Goal: Transaction & Acquisition: Purchase product/service

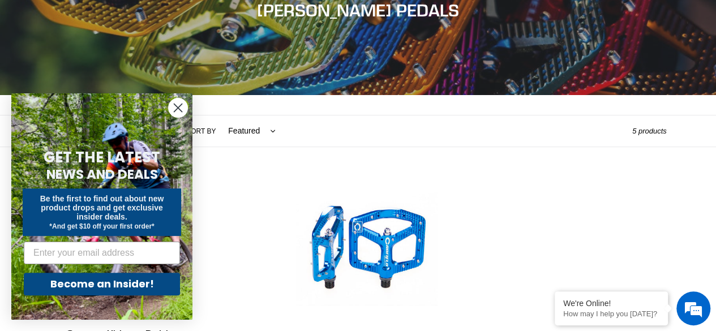
scroll to position [170, 0]
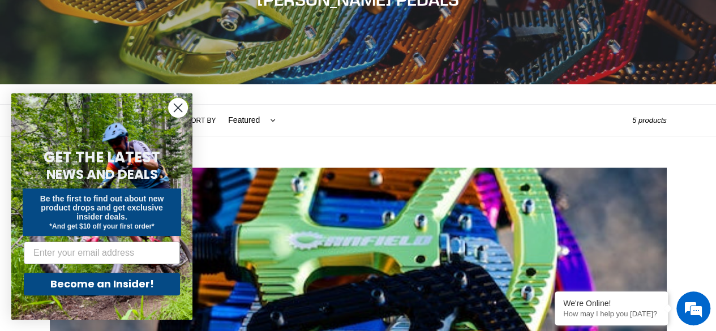
click at [174, 106] on circle "Close dialog" at bounding box center [178, 108] width 19 height 19
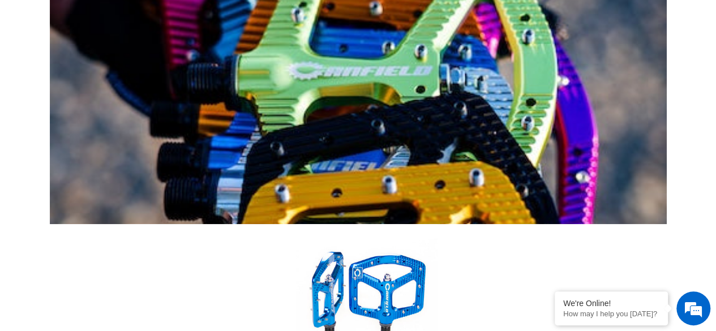
scroll to position [340, 0]
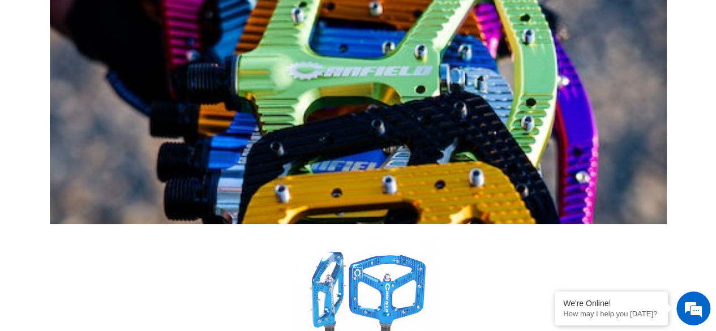
click at [343, 224] on link "Crampon Ultimate Pedals" at bounding box center [367, 318] width 600 height 189
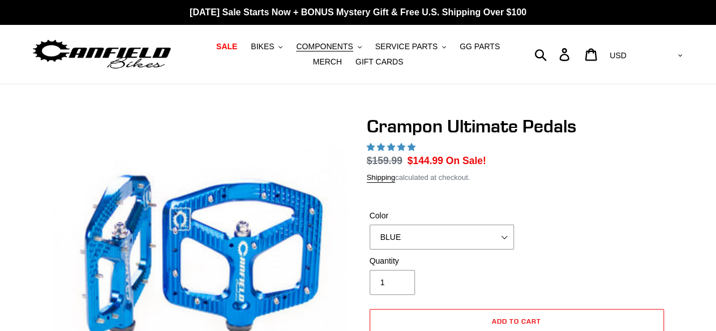
select select "highest-rating"
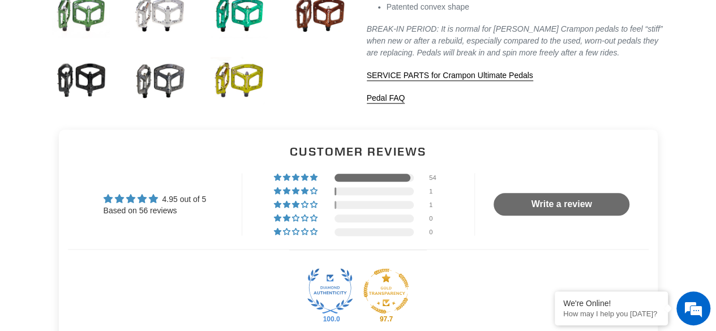
scroll to position [623, 0]
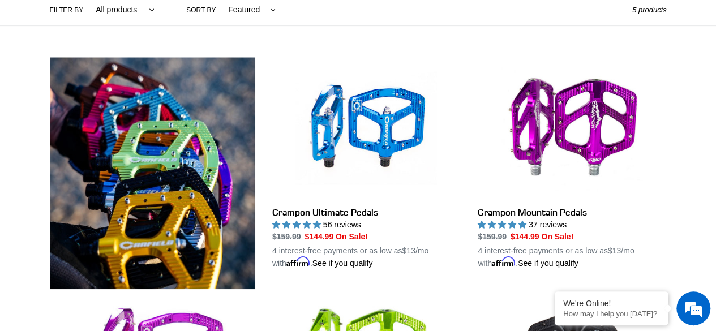
scroll to position [283, 0]
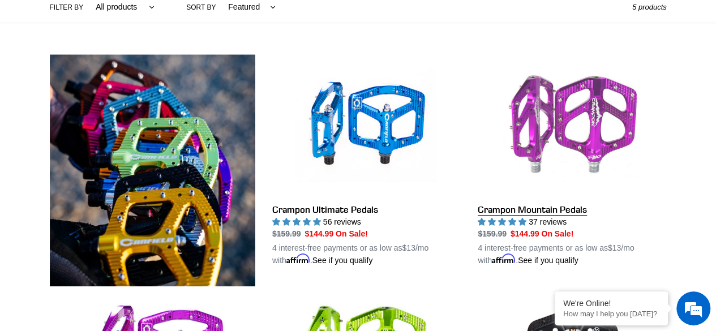
click at [555, 210] on link "Crampon Mountain Pedals" at bounding box center [572, 160] width 189 height 212
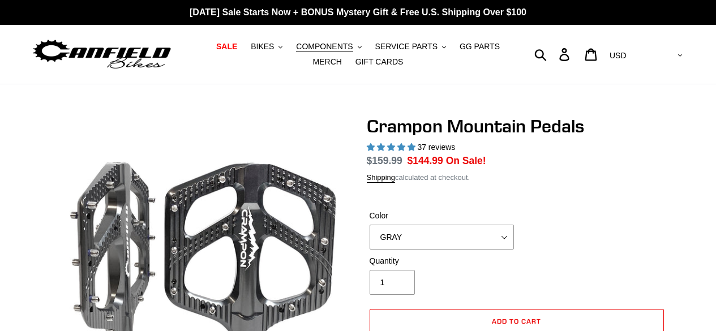
select select "highest-rating"
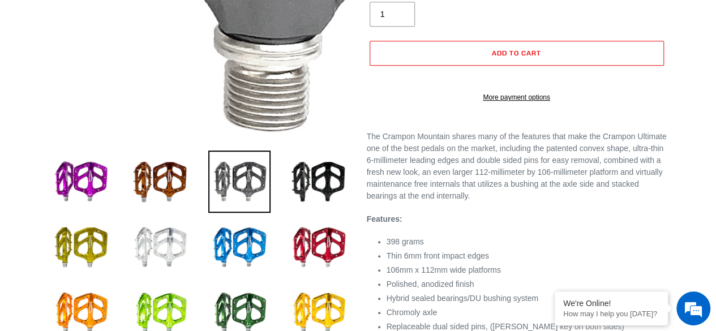
scroll to position [340, 0]
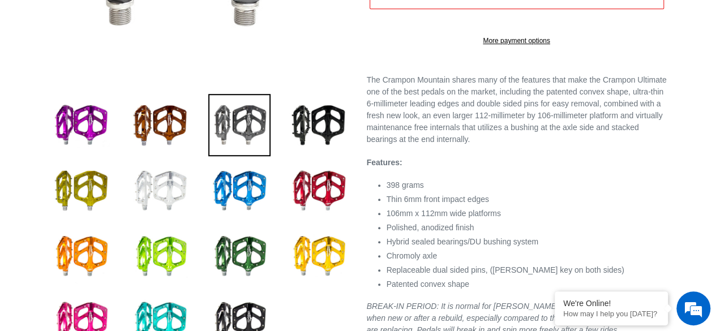
click at [160, 194] on img at bounding box center [160, 191] width 62 height 62
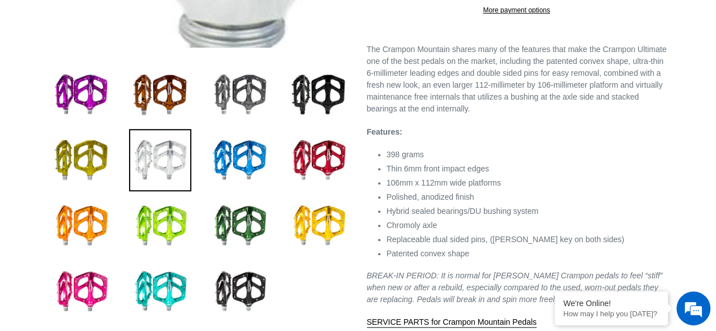
scroll to position [396, 0]
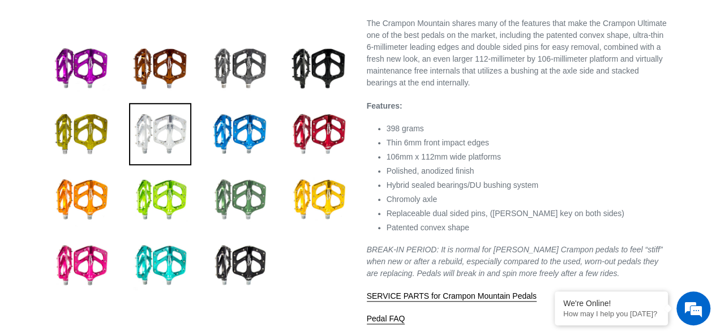
click at [235, 198] on img at bounding box center [239, 200] width 62 height 62
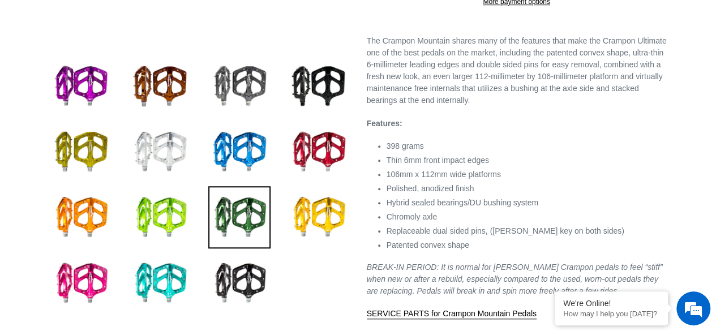
scroll to position [396, 0]
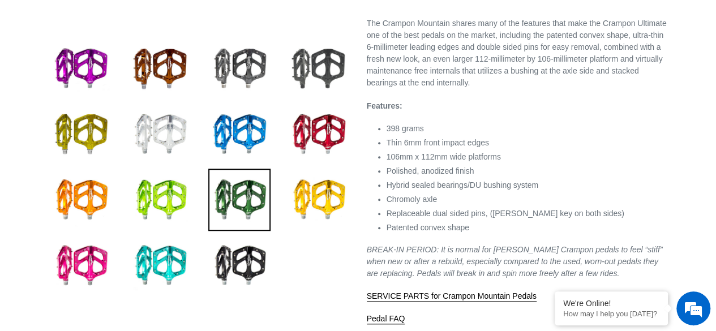
click at [327, 61] on img at bounding box center [319, 68] width 62 height 62
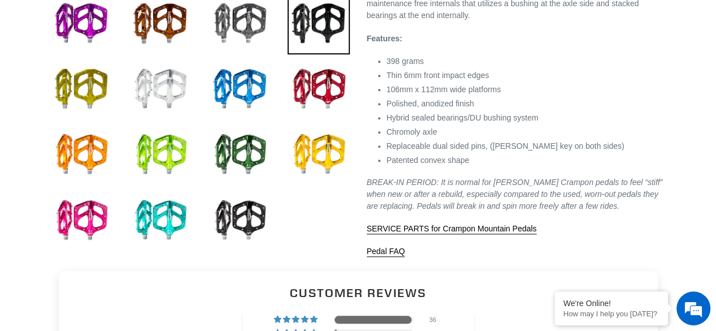
scroll to position [453, 0]
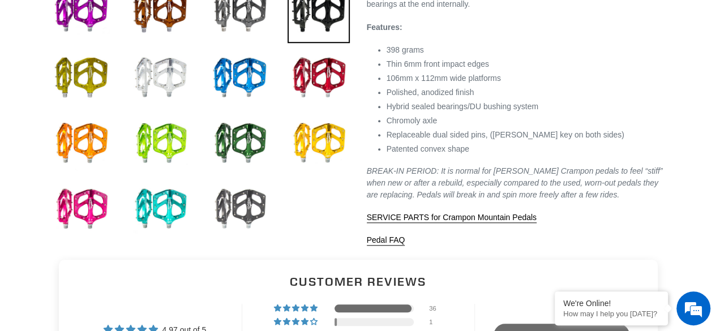
click at [255, 209] on img at bounding box center [239, 209] width 62 height 62
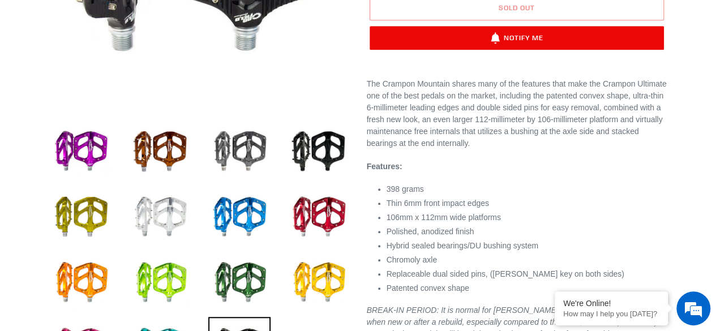
scroll to position [340, 0]
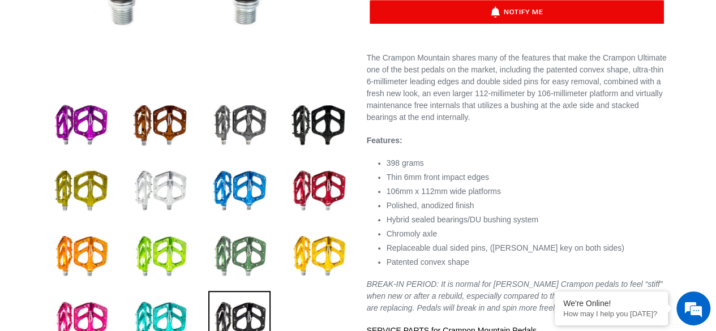
click at [232, 252] on img at bounding box center [239, 256] width 62 height 62
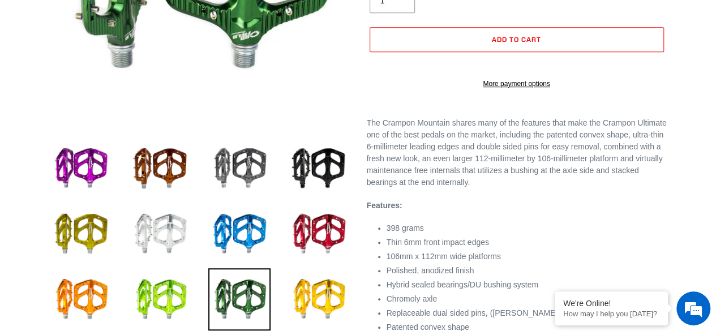
scroll to position [340, 0]
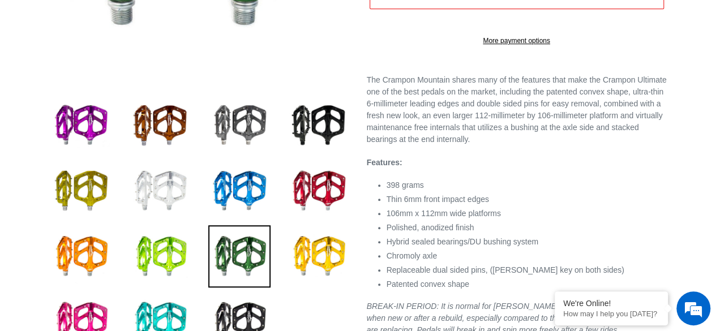
click at [159, 189] on img at bounding box center [160, 191] width 62 height 62
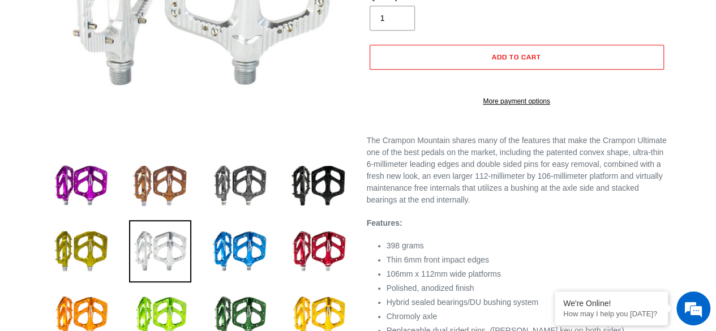
scroll to position [283, 0]
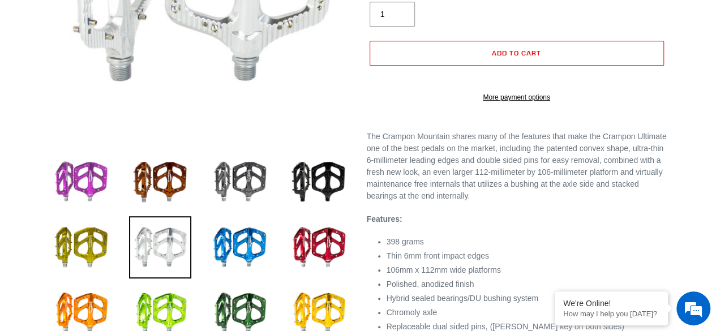
click at [98, 178] on img at bounding box center [81, 182] width 62 height 62
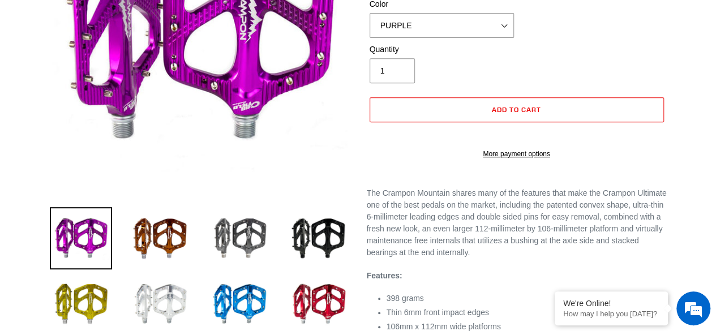
scroll to position [283, 0]
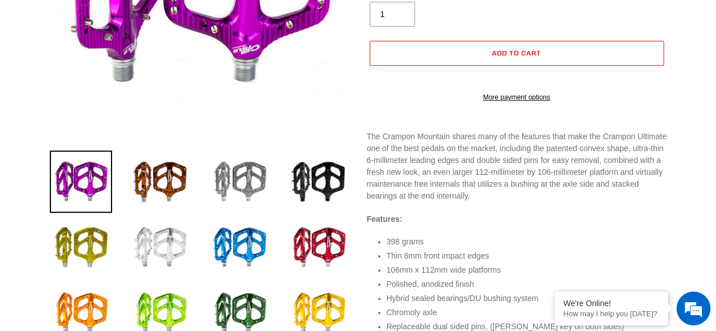
click at [247, 182] on img at bounding box center [239, 182] width 62 height 62
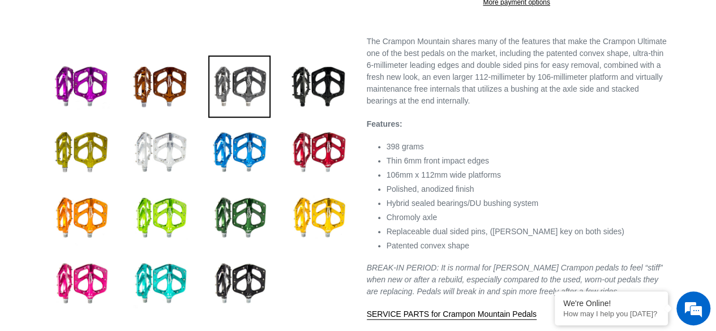
scroll to position [396, 0]
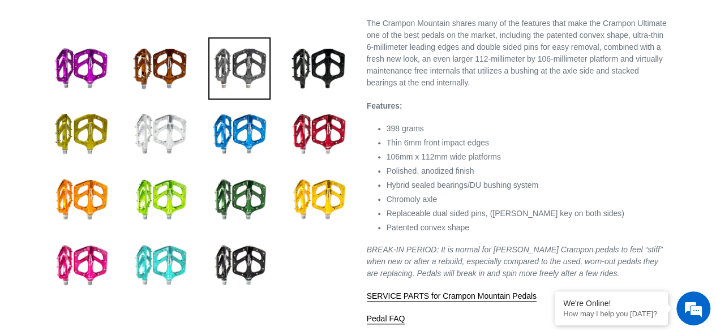
click at [178, 255] on img at bounding box center [160, 265] width 62 height 62
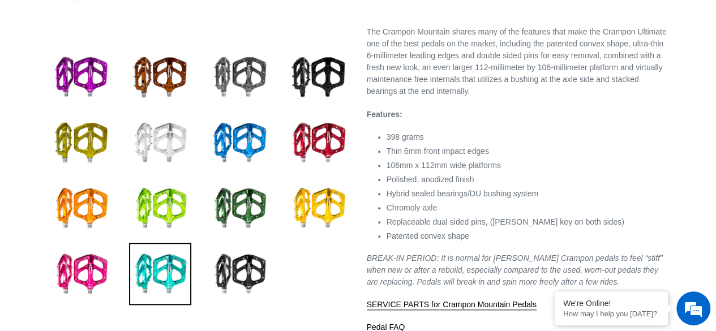
scroll to position [396, 0]
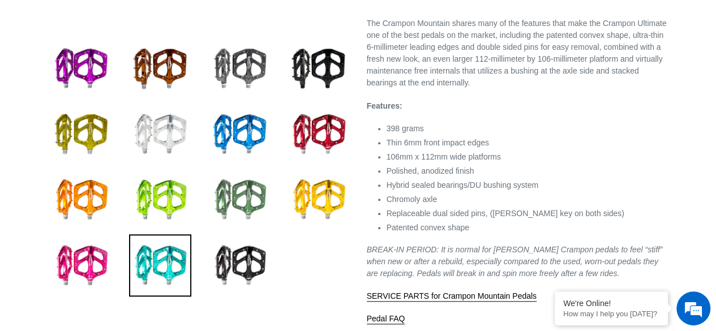
click at [250, 203] on img at bounding box center [239, 200] width 62 height 62
select select "PNW GREEN"
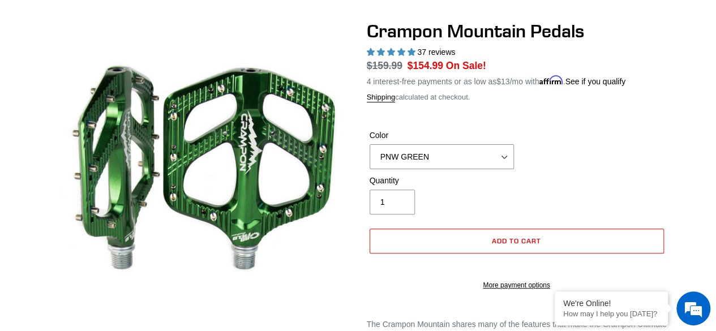
scroll to position [113, 0]
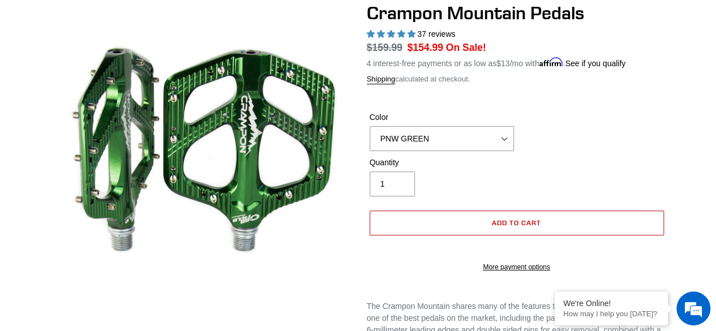
click at [516, 220] on span "Add to cart" at bounding box center [516, 223] width 49 height 8
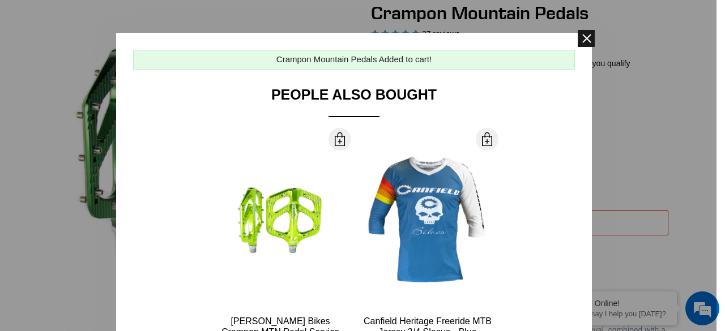
click at [584, 34] on span at bounding box center [585, 38] width 17 height 17
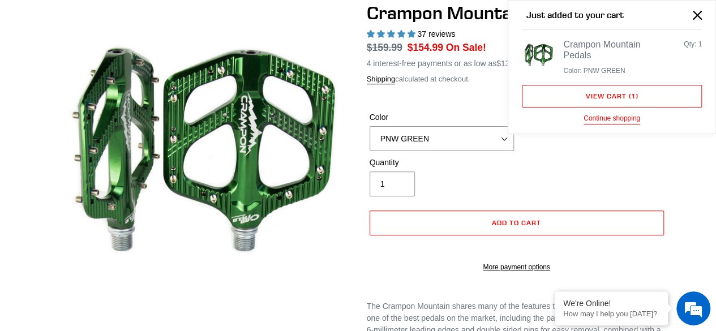
click at [539, 159] on div "Quantity 1" at bounding box center [517, 179] width 300 height 45
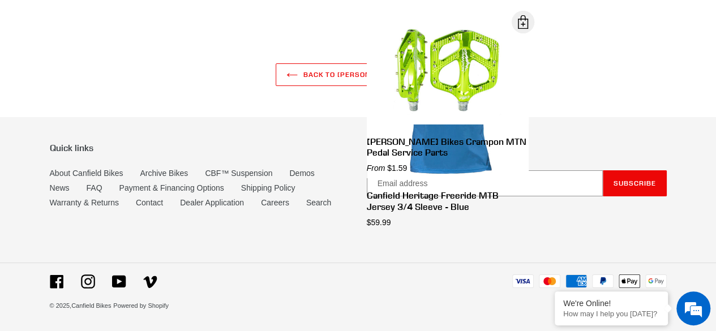
scroll to position [1988, 0]
click at [266, 192] on link "Shipping Policy" at bounding box center [268, 188] width 54 height 10
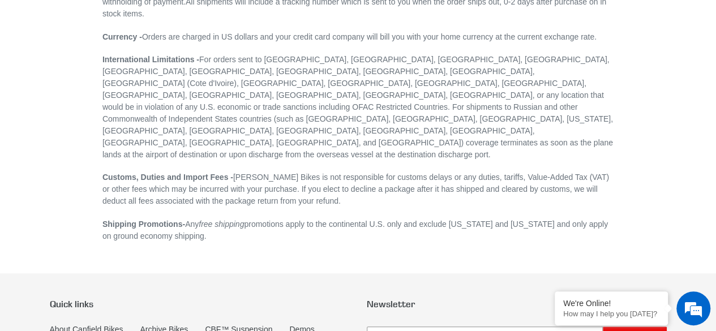
scroll to position [396, 0]
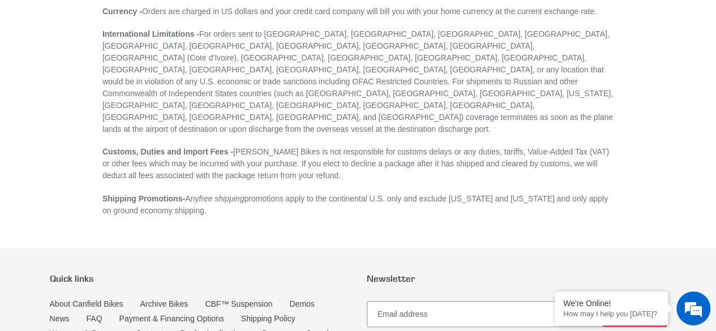
click at [102, 329] on link "Warranty & Returns" at bounding box center [84, 334] width 69 height 10
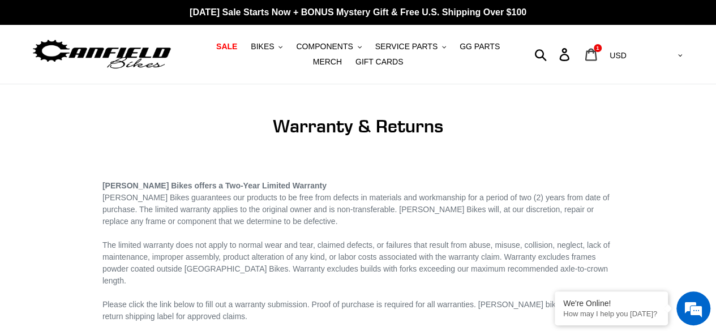
click at [597, 56] on icon at bounding box center [591, 54] width 12 height 13
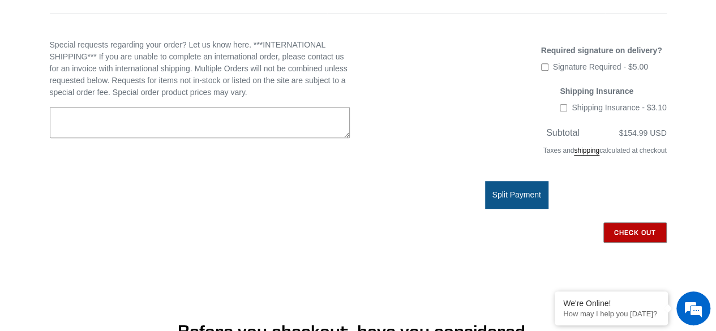
click at [629, 229] on input "Check out" at bounding box center [634, 232] width 63 height 20
